Goal: Transaction & Acquisition: Purchase product/service

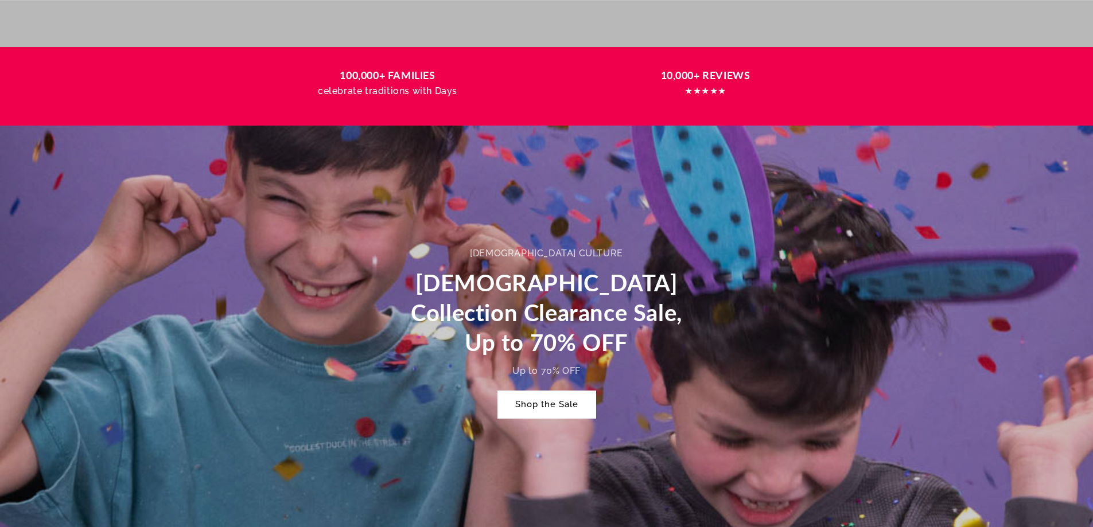
click at [550, 408] on link "Shop the Sale" at bounding box center [547, 404] width 98 height 27
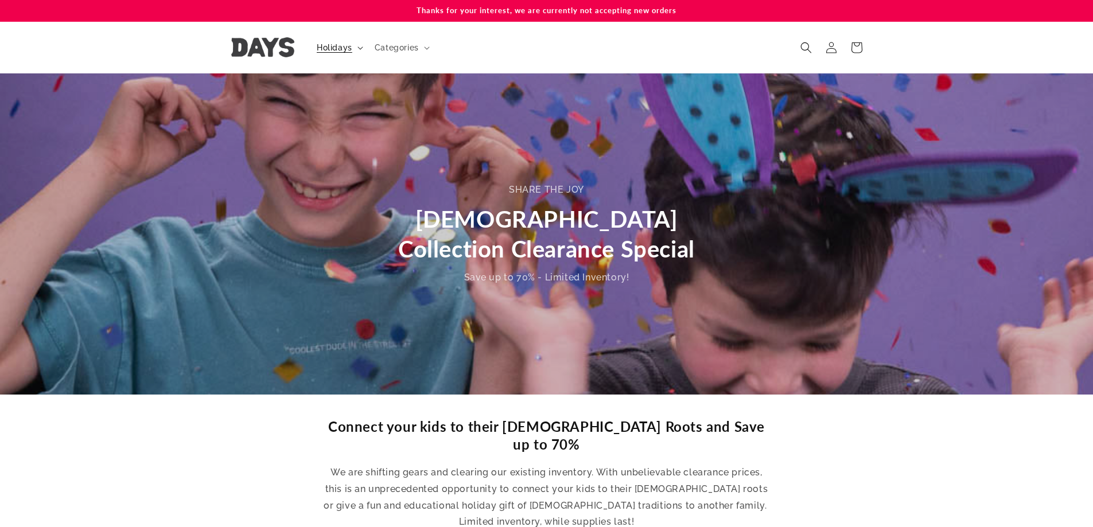
click at [341, 52] on span "Holidays" at bounding box center [335, 47] width 36 height 10
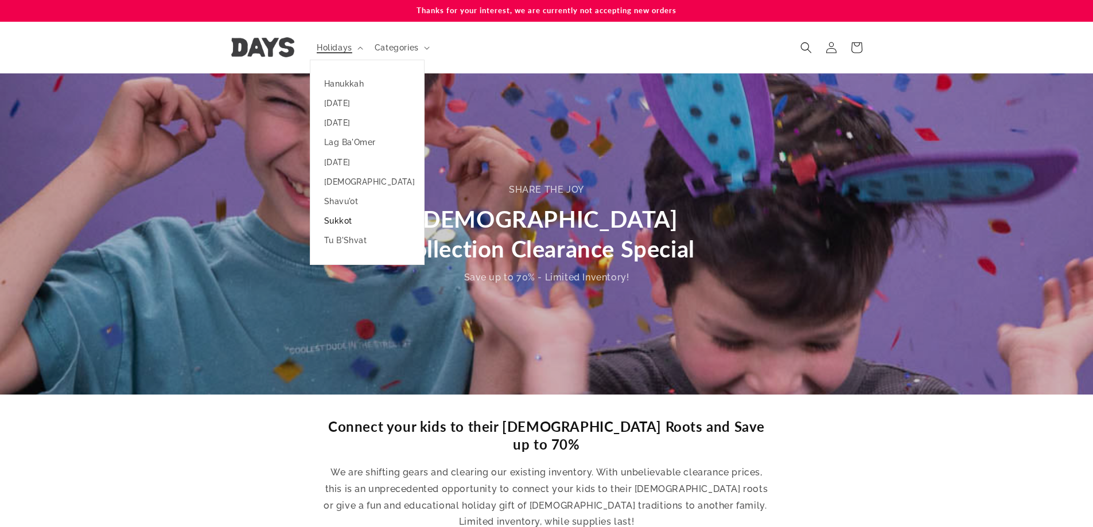
click at [352, 221] on link "Sukkot" at bounding box center [368, 221] width 114 height 20
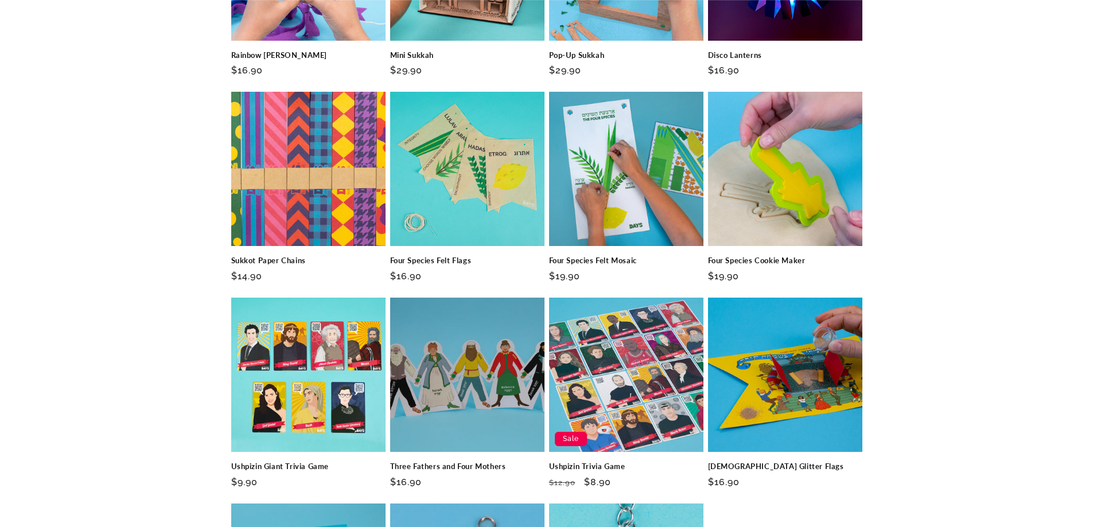
scroll to position [1318, 0]
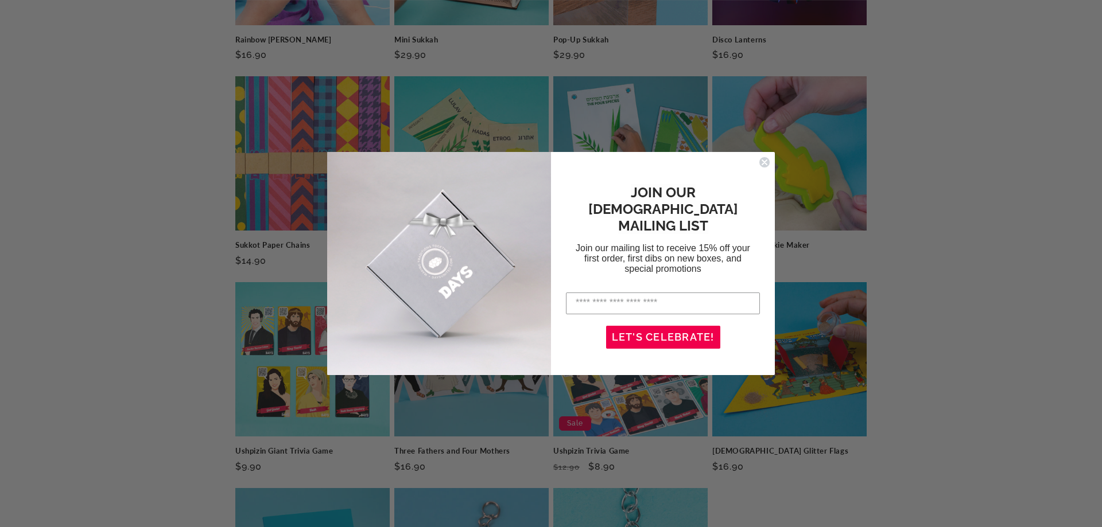
click at [763, 163] on icon "Close dialog" at bounding box center [764, 162] width 5 height 5
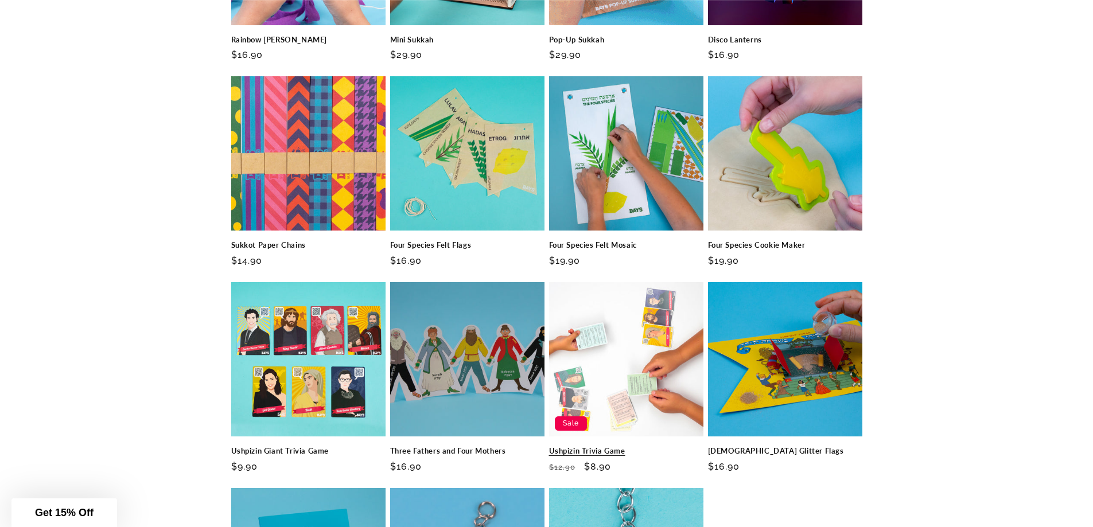
click at [644, 447] on link "Ushpizin Trivia Game" at bounding box center [626, 452] width 154 height 10
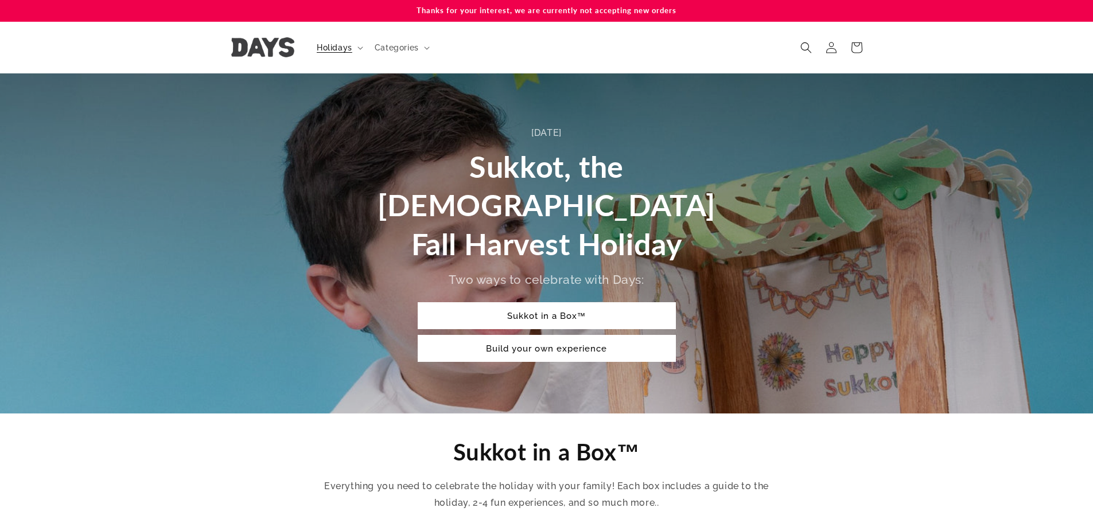
scroll to position [1318, 0]
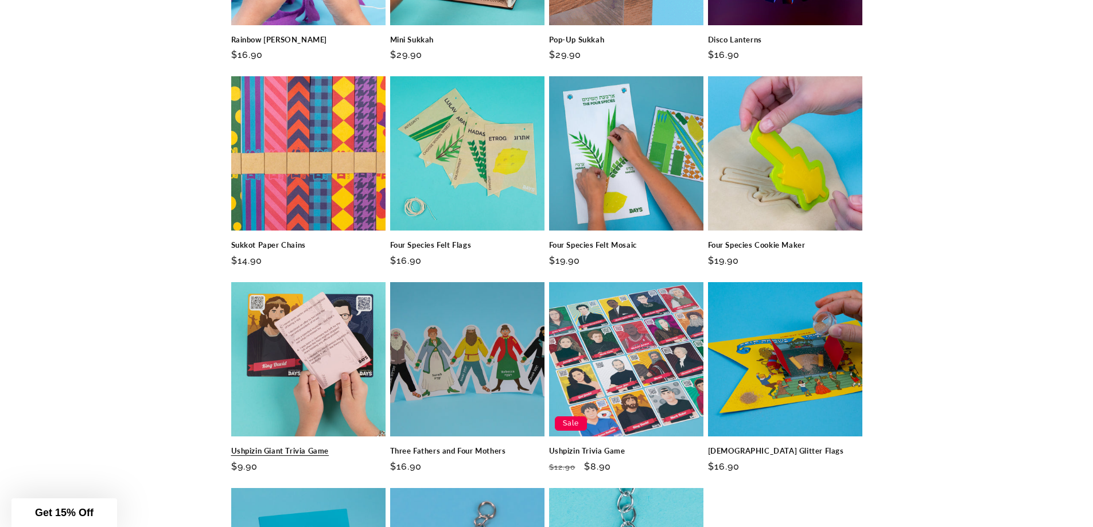
click at [285, 447] on link "Ushpizin Giant Trivia Game" at bounding box center [308, 452] width 154 height 10
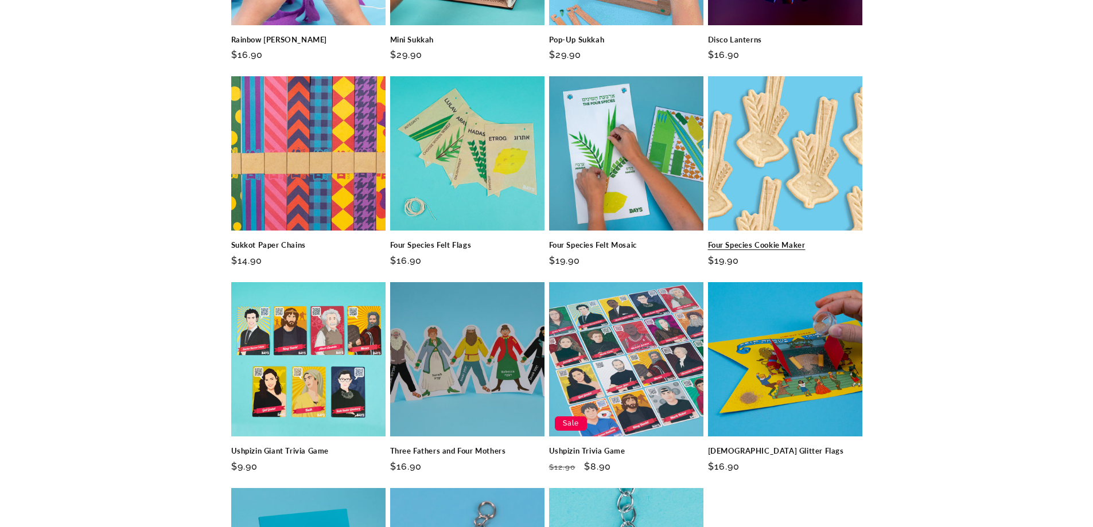
scroll to position [1318, 0]
click at [768, 241] on link "Four Species Cookie Maker" at bounding box center [785, 246] width 154 height 10
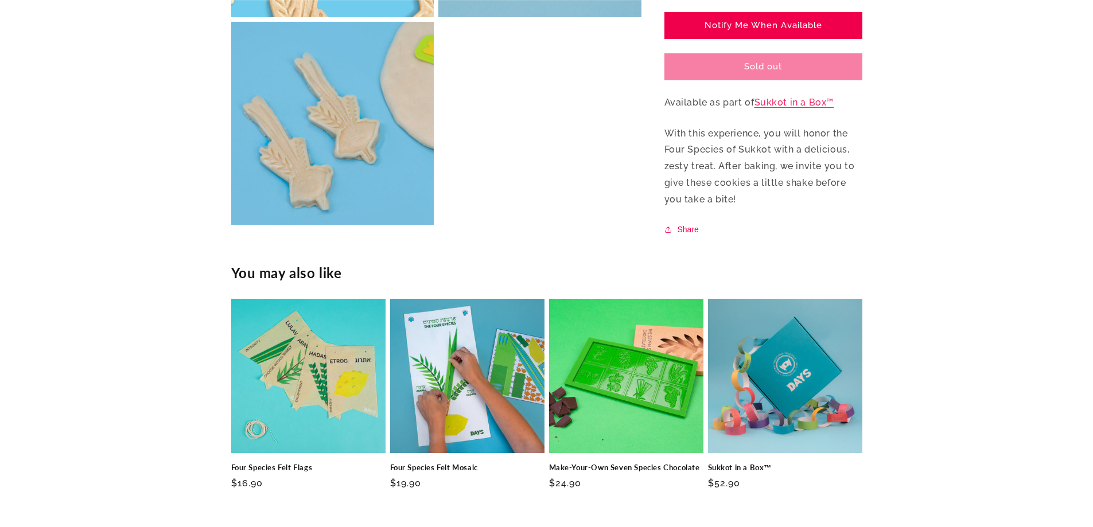
scroll to position [729, 0]
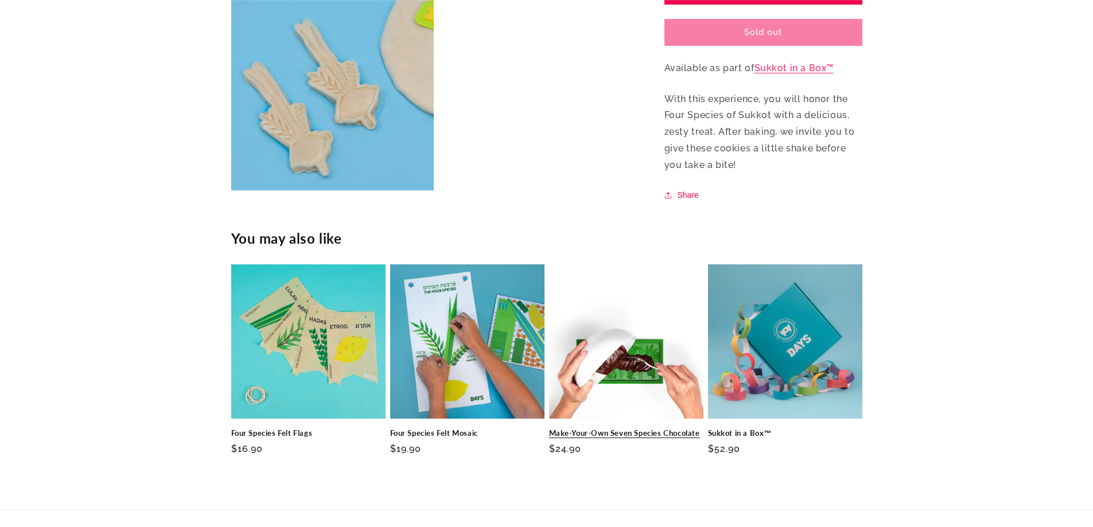
click at [654, 429] on link "Make-Your-Own Seven Species Chocolate" at bounding box center [626, 434] width 154 height 10
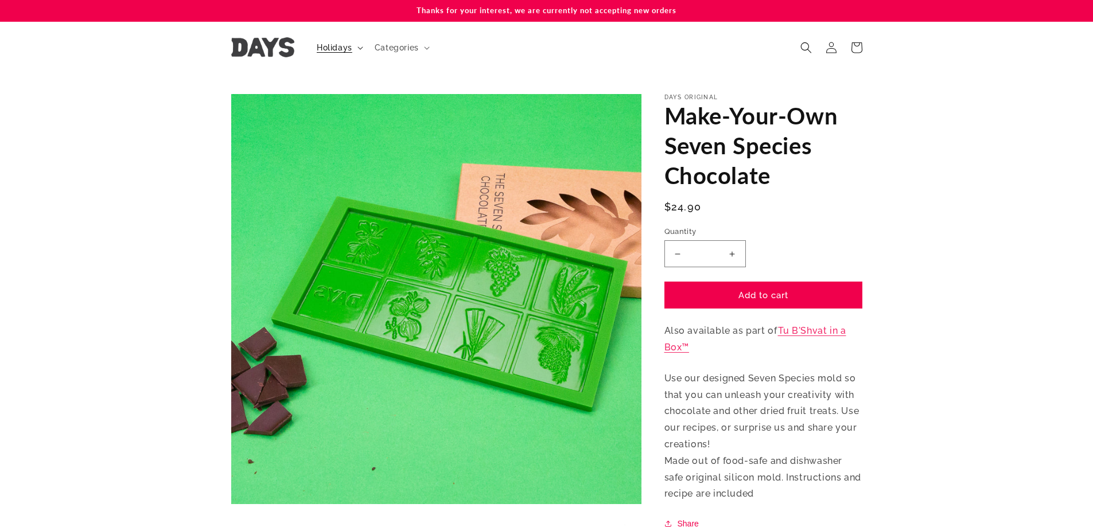
click at [346, 46] on span "Holidays" at bounding box center [335, 47] width 36 height 10
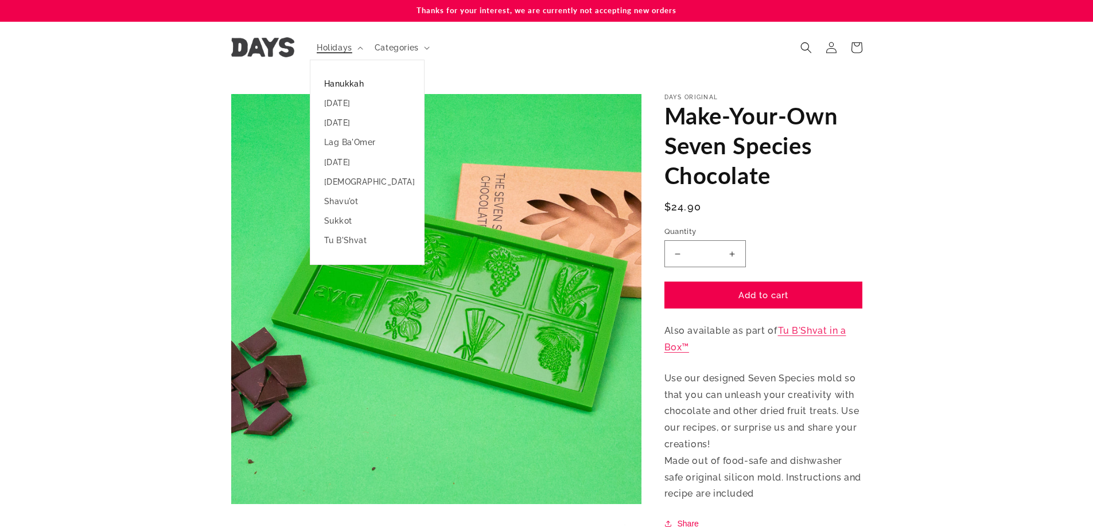
click at [354, 84] on link "Hanukkah" at bounding box center [368, 84] width 114 height 20
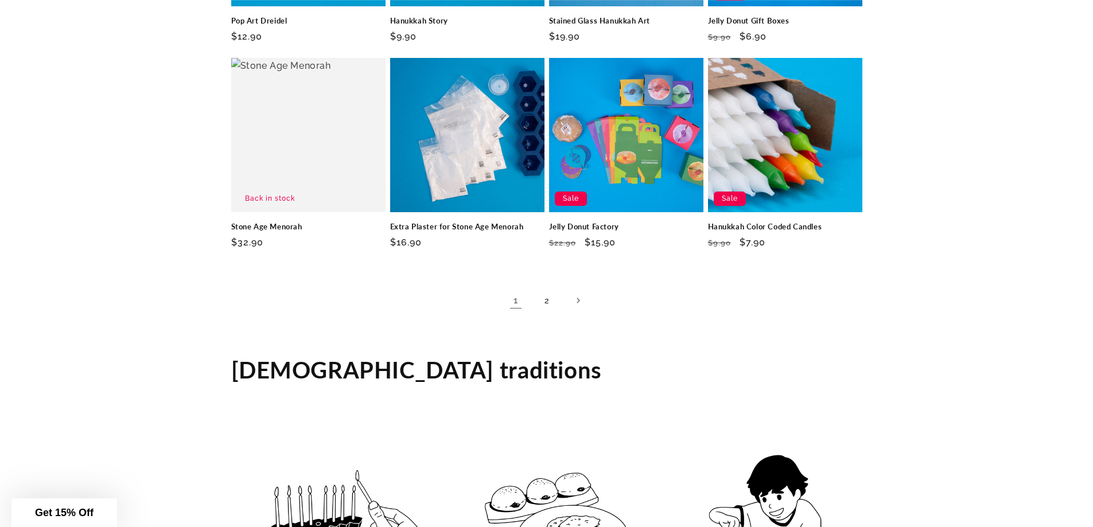
scroll to position [1845, 0]
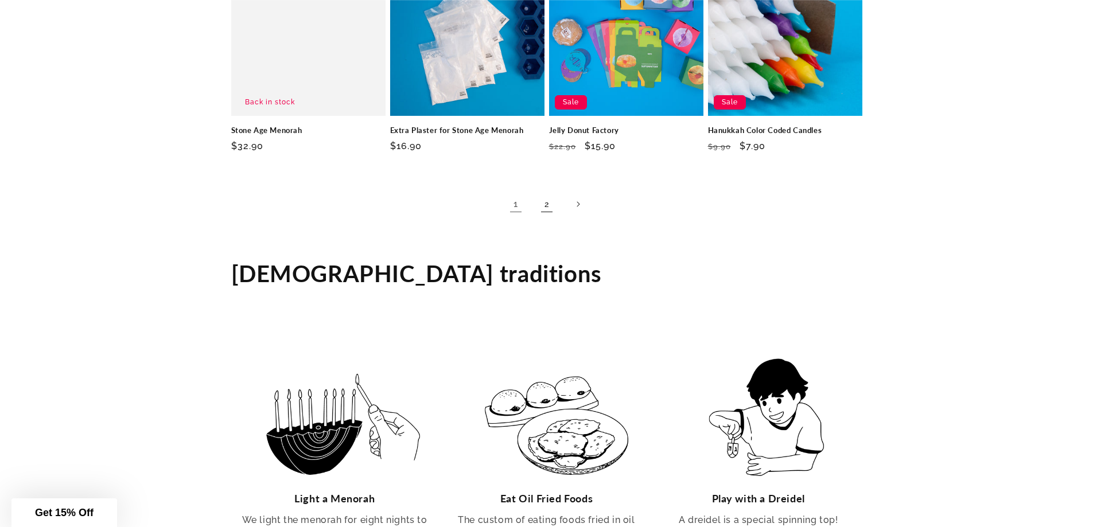
click at [550, 192] on link "2" at bounding box center [546, 204] width 25 height 25
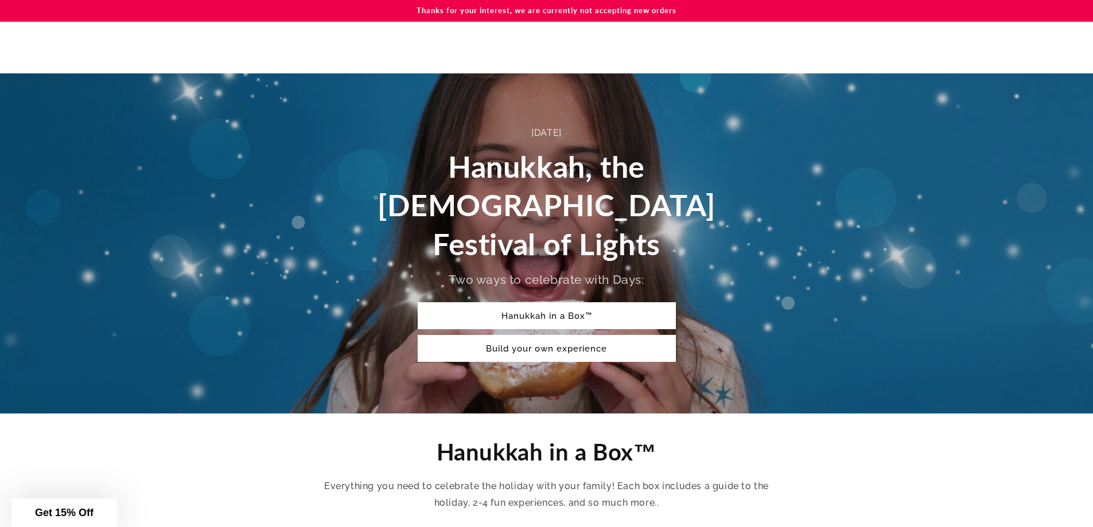
scroll to position [204, 0]
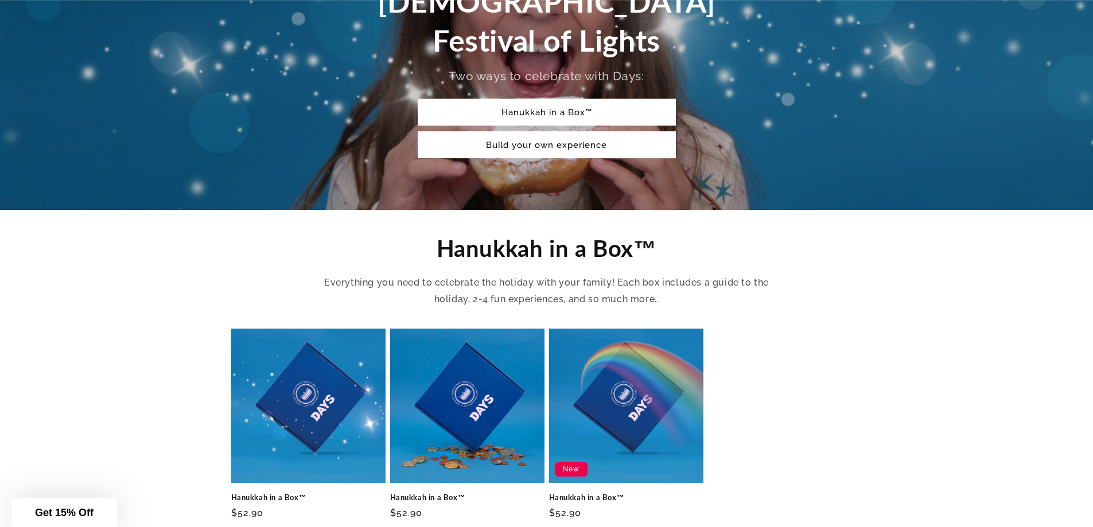
drag, startPoint x: 1097, startPoint y: 74, endPoint x: 1107, endPoint y: 130, distance: 57.1
click at [1093, 130] on html "Skip to content Thanks for your interest, we are currently not accepting new or…" at bounding box center [546, 59] width 1093 height 527
click at [620, 493] on link "Hanukkah in a Box™" at bounding box center [626, 498] width 154 height 10
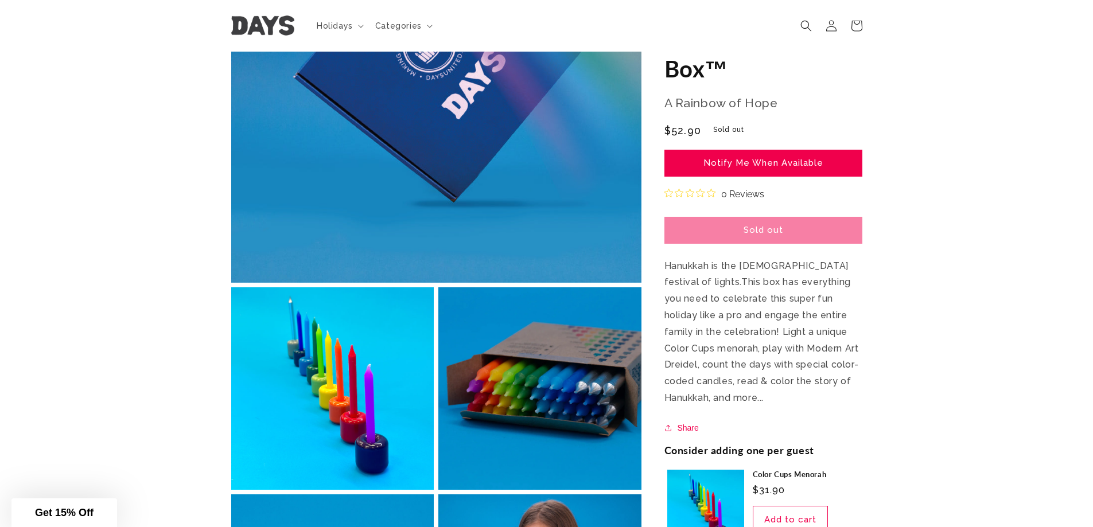
scroll to position [161, 0]
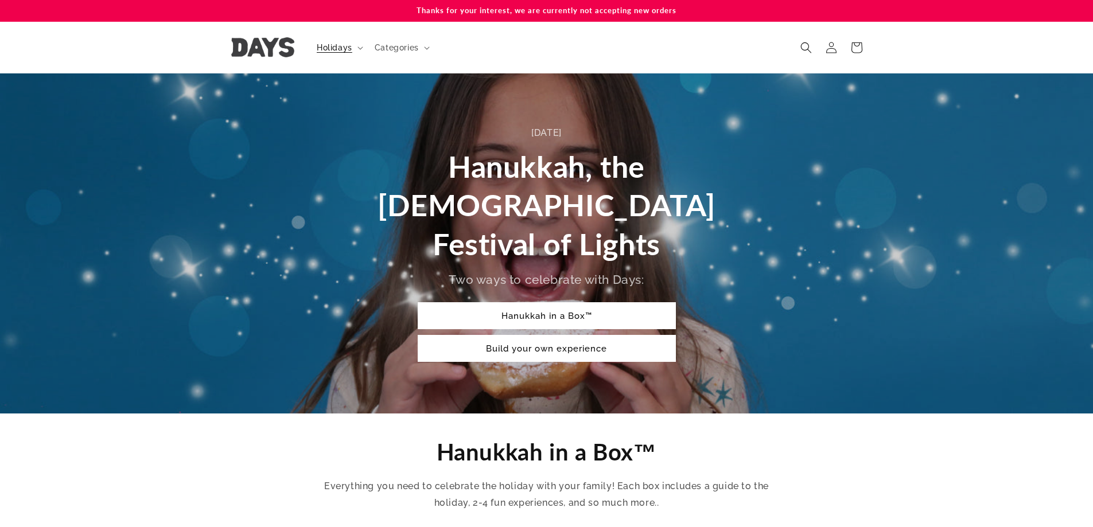
scroll to position [1845, 0]
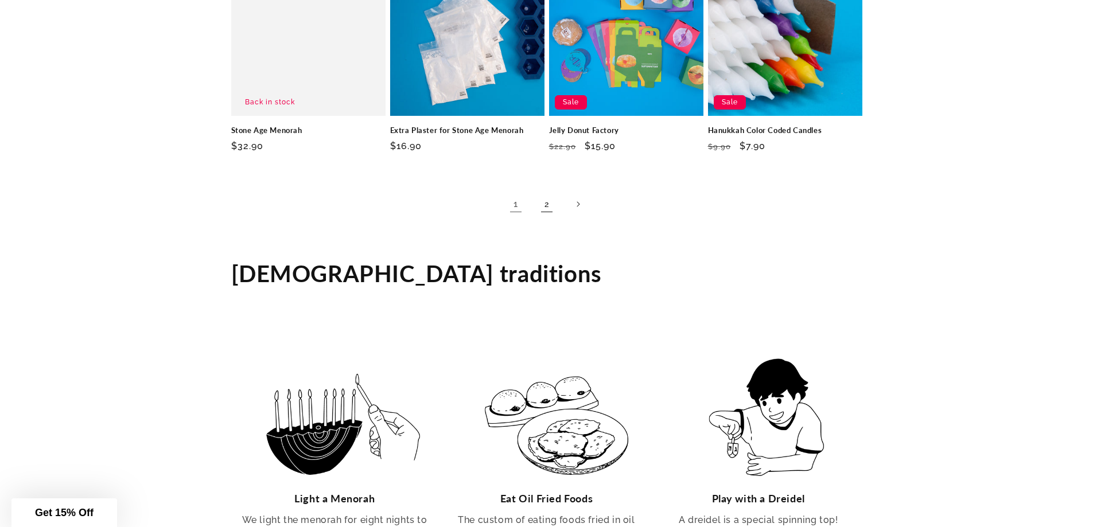
click at [546, 192] on link "2" at bounding box center [546, 204] width 25 height 25
